Goal: Information Seeking & Learning: Learn about a topic

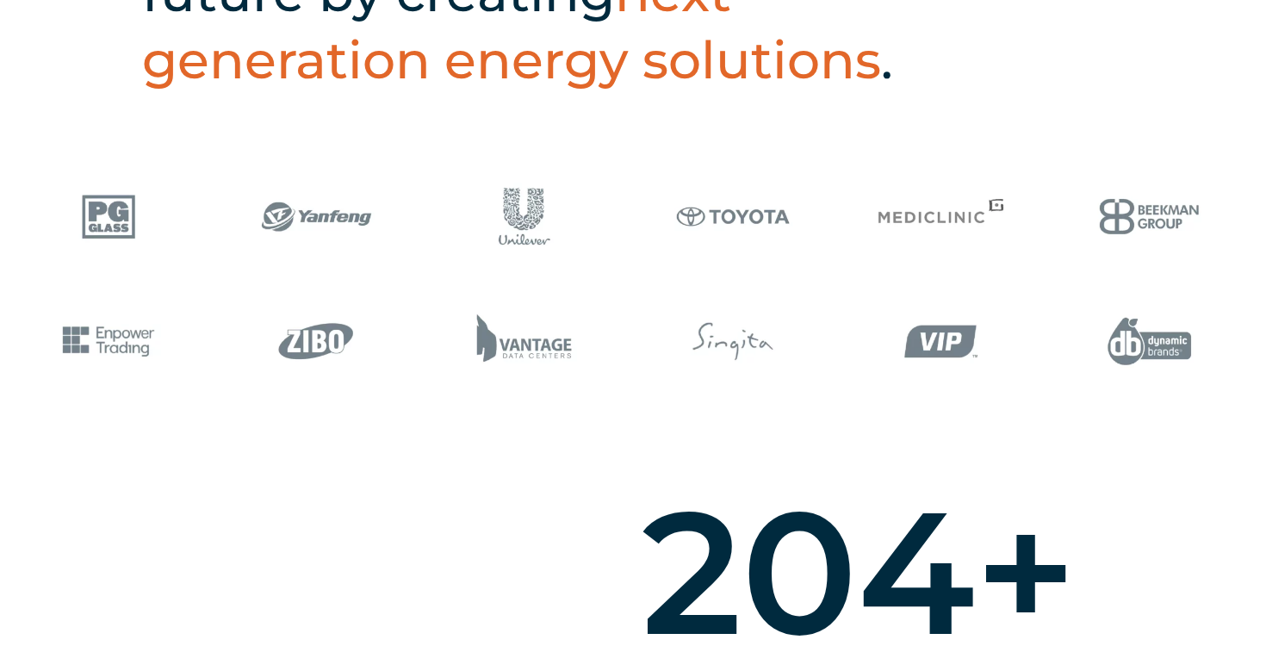
scroll to position [1393, 0]
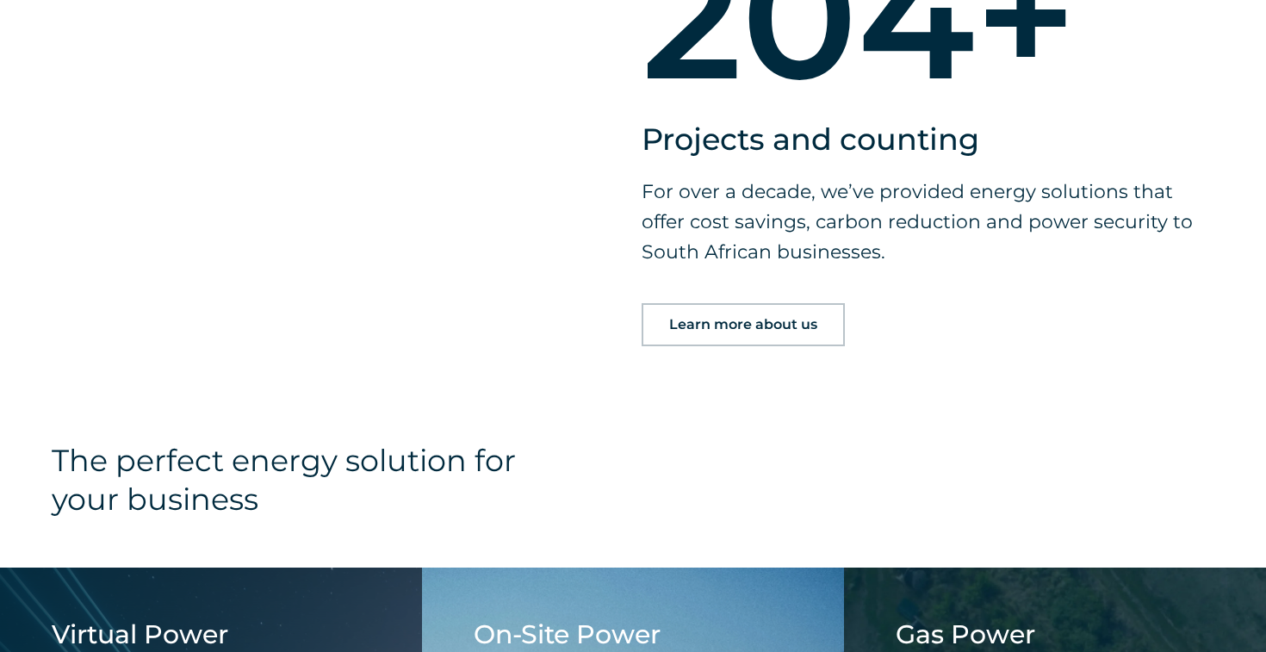
click at [732, 320] on span "Learn more about us" at bounding box center [743, 325] width 148 height 14
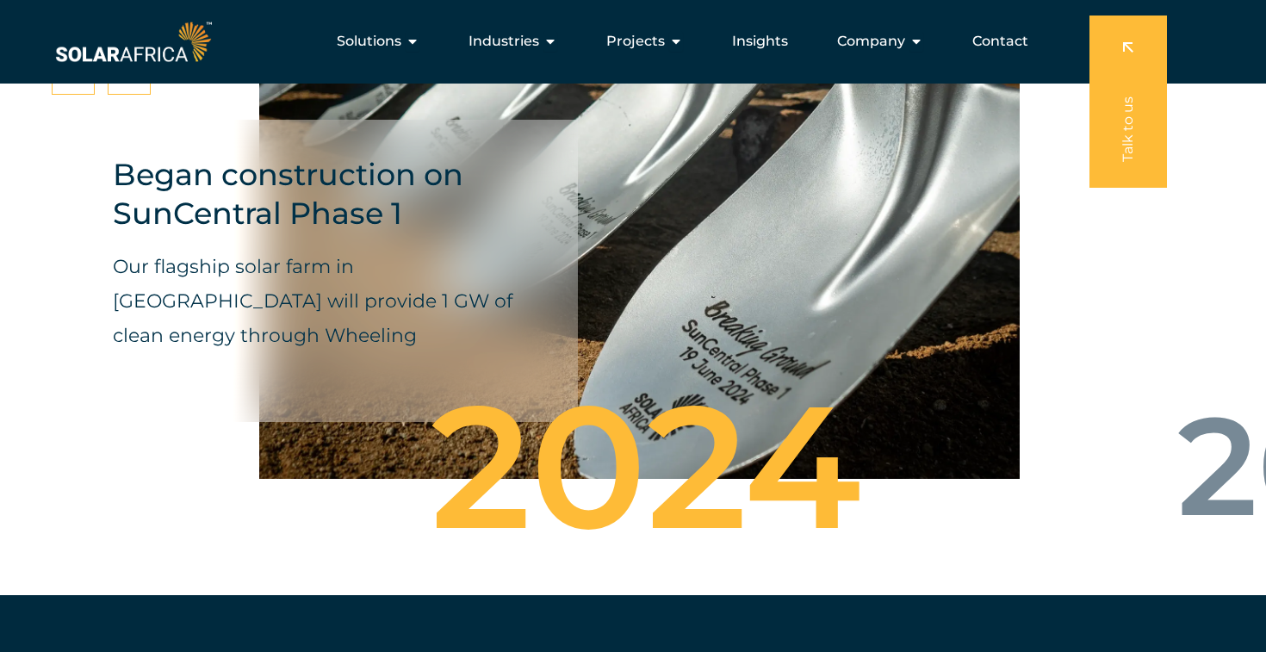
scroll to position [5769, 0]
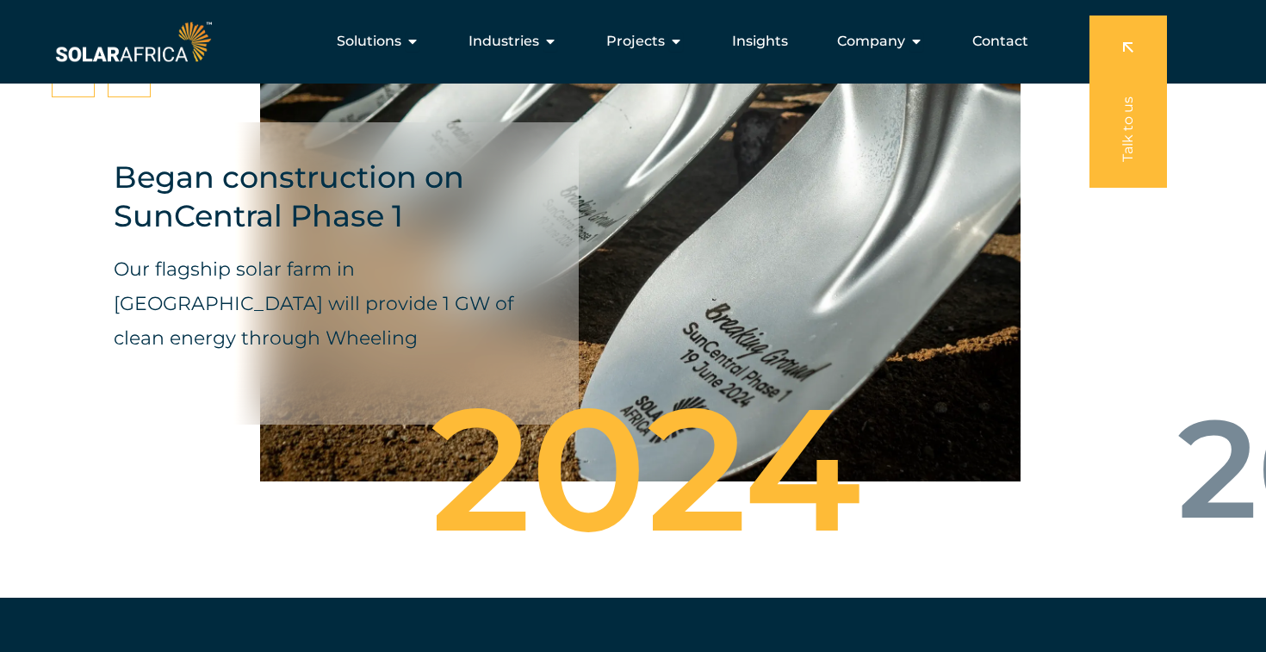
drag, startPoint x: 206, startPoint y: 350, endPoint x: 207, endPoint y: 321, distance: 28.4
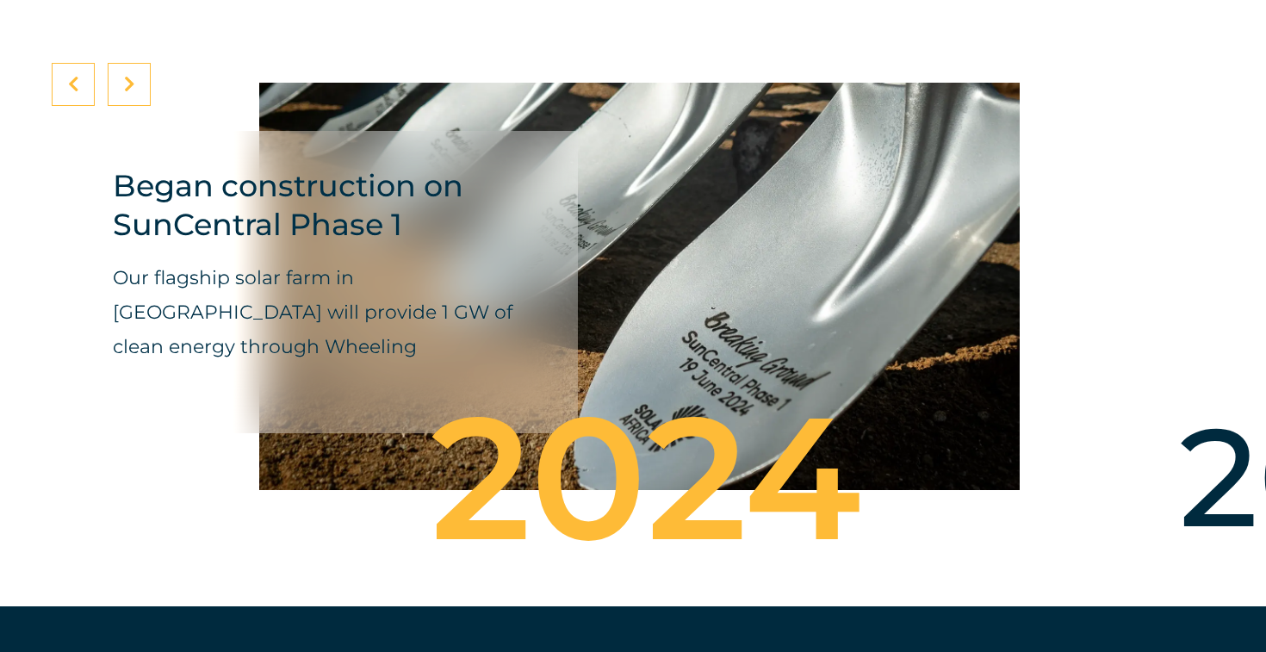
scroll to position [5794, 0]
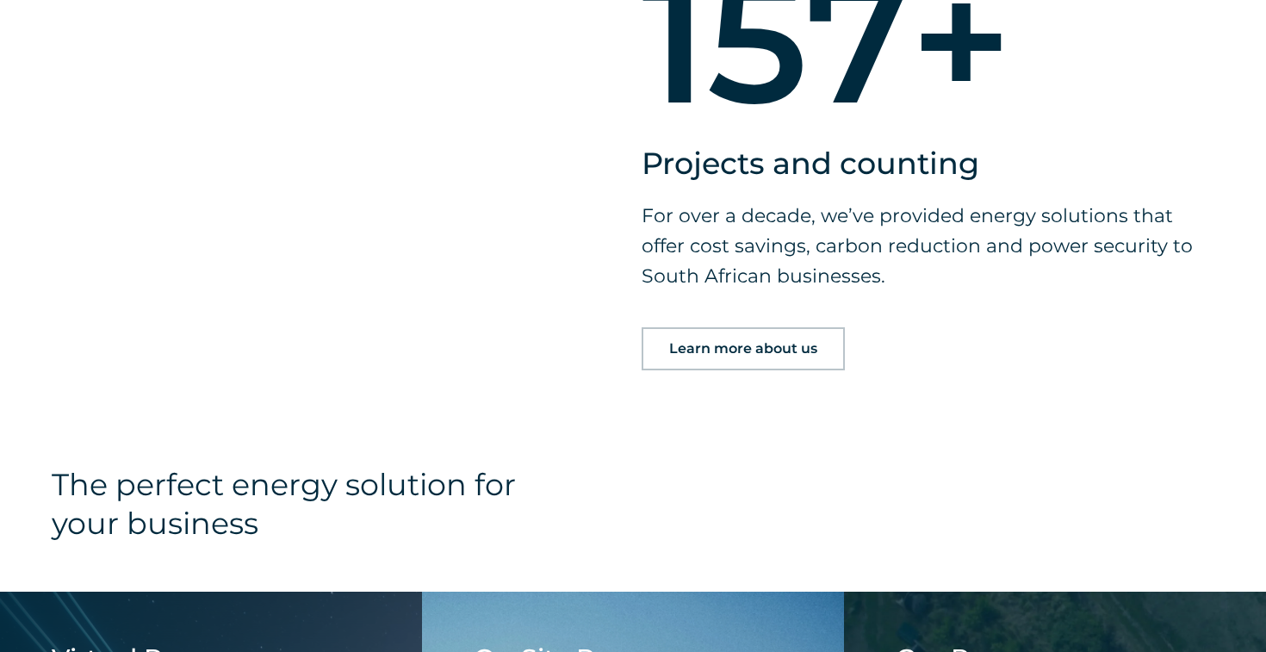
scroll to position [1390, 0]
